Goal: Task Accomplishment & Management: Manage account settings

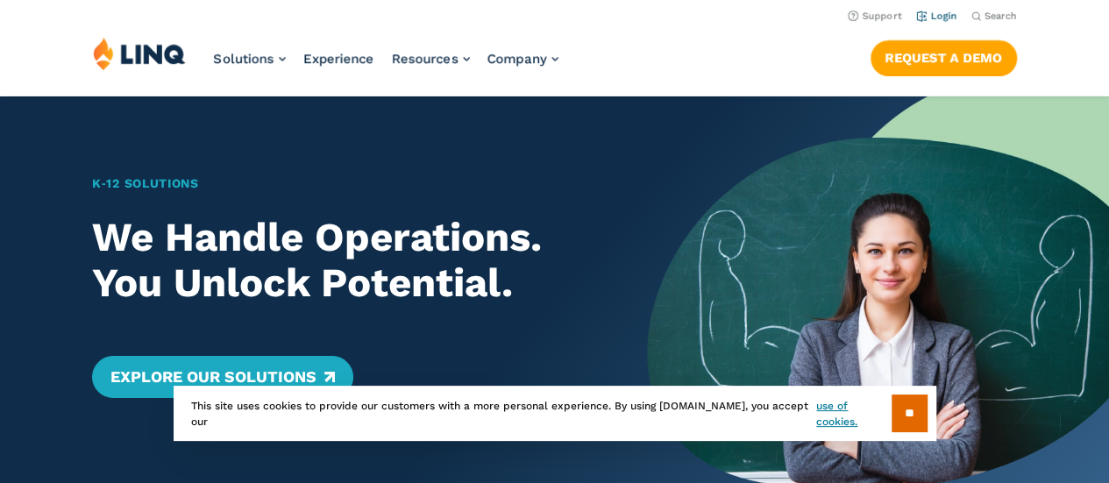
click at [950, 15] on link "Login" at bounding box center [936, 16] width 41 height 11
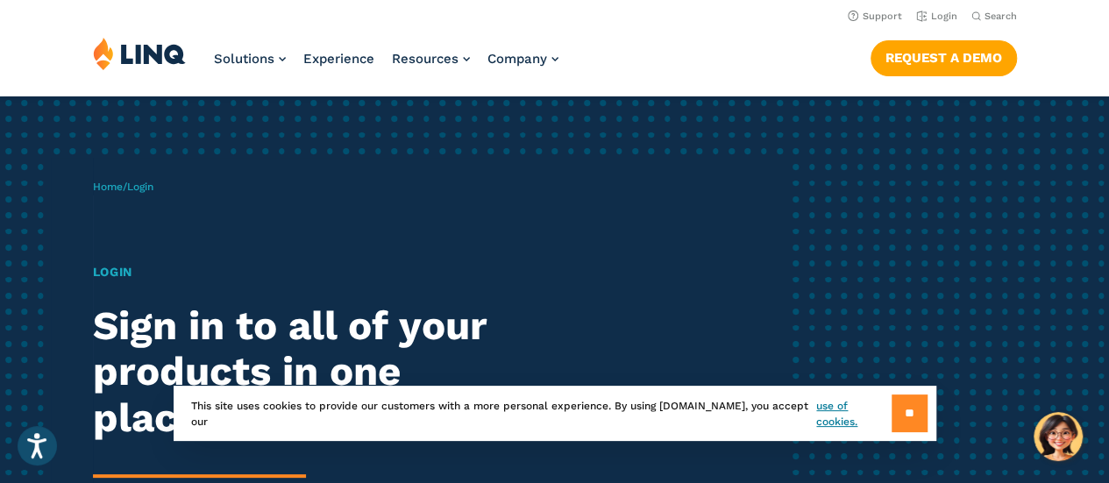
click at [910, 400] on input "**" at bounding box center [909, 413] width 36 height 38
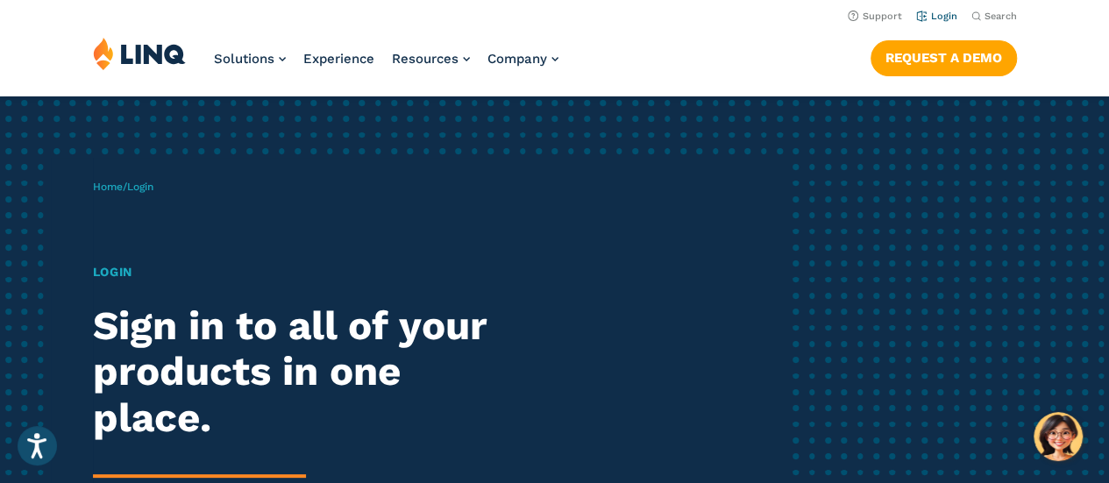
click at [928, 16] on link "Login" at bounding box center [936, 16] width 41 height 11
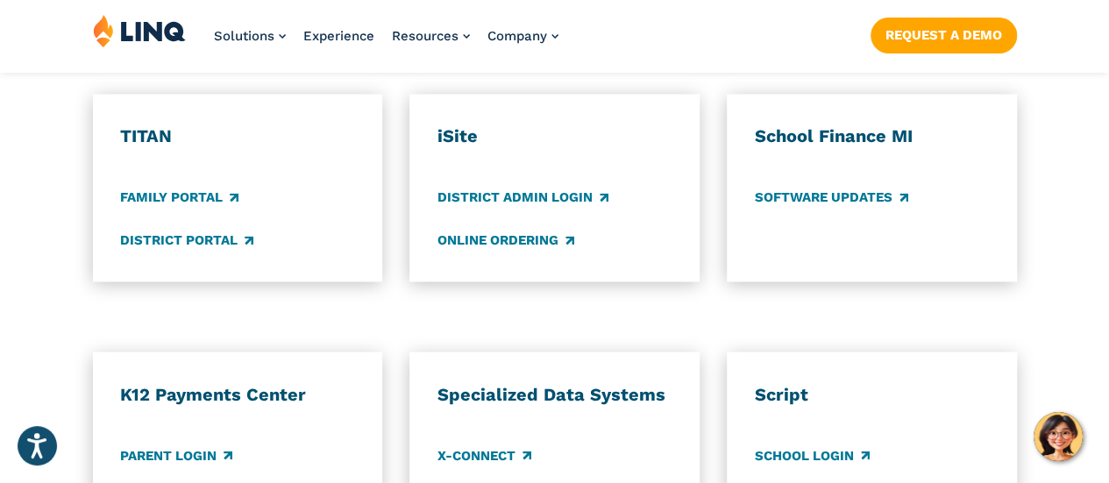
scroll to position [1577, 0]
